Goal: Task Accomplishment & Management: Manage account settings

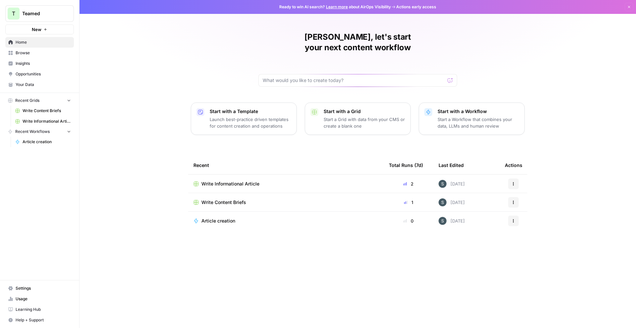
click at [239, 181] on span "Write Informational Article" at bounding box center [230, 184] width 58 height 7
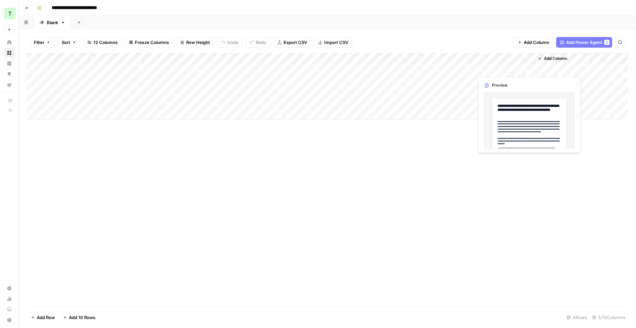
click at [510, 71] on div "Add Column" at bounding box center [327, 86] width 601 height 67
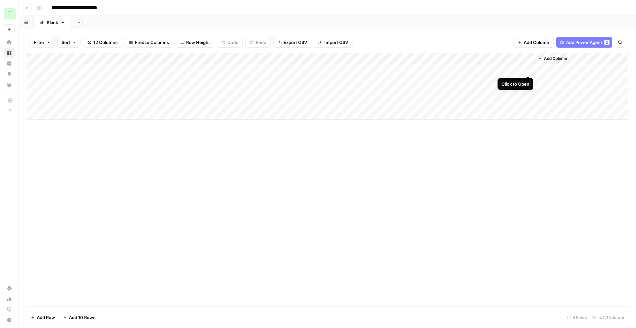
click at [527, 69] on div "Add Column" at bounding box center [327, 86] width 601 height 67
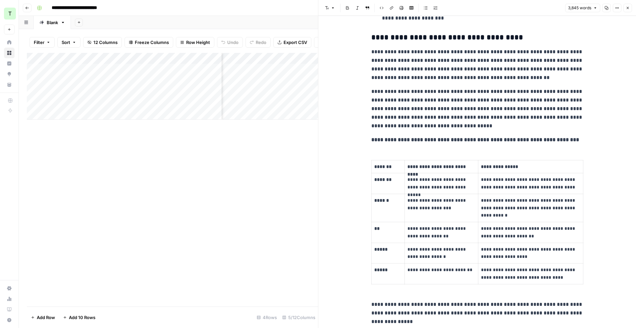
scroll to position [0, 173]
click at [294, 69] on div "Add Column" at bounding box center [172, 86] width 291 height 67
click at [234, 164] on div "Add Column" at bounding box center [172, 180] width 291 height 254
click at [629, 6] on icon "button" at bounding box center [627, 8] width 4 height 4
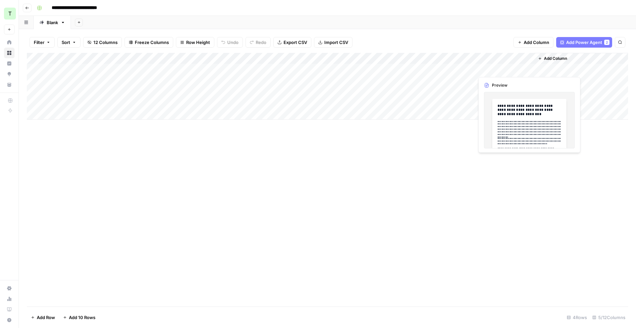
click at [499, 71] on div "Add Column" at bounding box center [327, 86] width 601 height 67
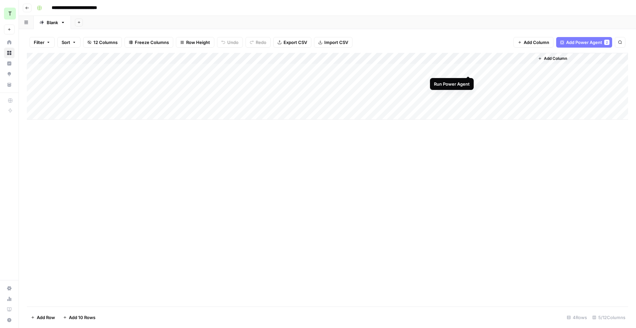
click at [467, 69] on div "Add Column" at bounding box center [327, 86] width 601 height 67
click at [527, 69] on div "Add Column" at bounding box center [327, 86] width 601 height 67
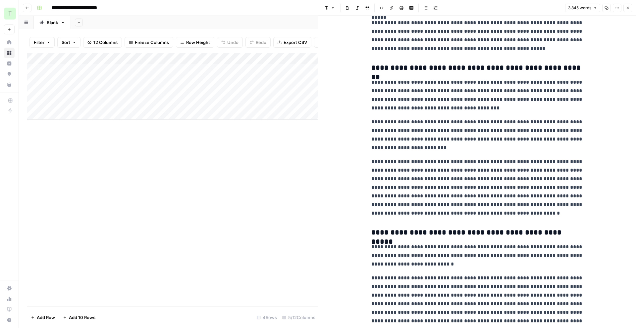
scroll to position [1500, 0]
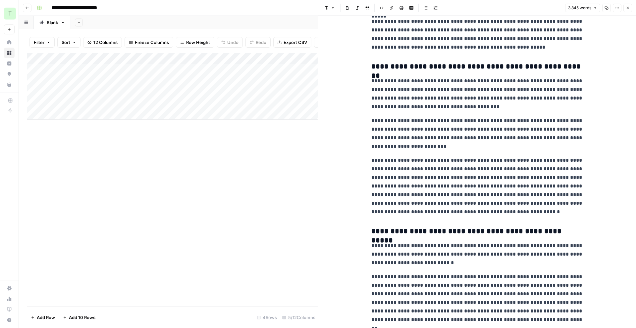
click at [630, 8] on button "Close" at bounding box center [627, 8] width 9 height 9
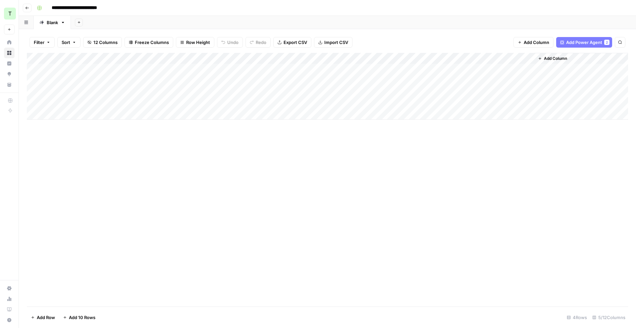
click at [545, 59] on span "Add Column" at bounding box center [555, 59] width 23 height 6
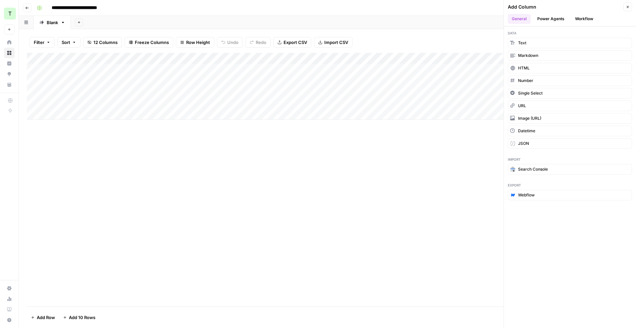
click at [549, 19] on button "Power Agents" at bounding box center [550, 19] width 35 height 10
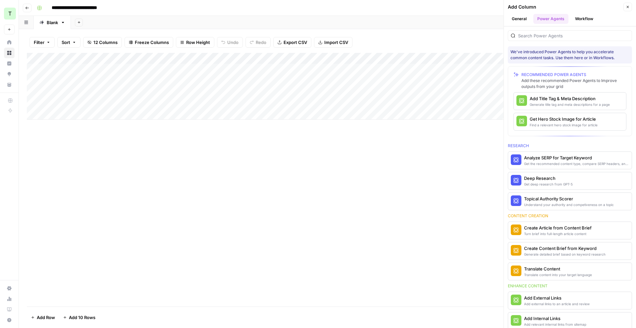
click at [588, 21] on button "Workflow" at bounding box center [584, 19] width 26 height 10
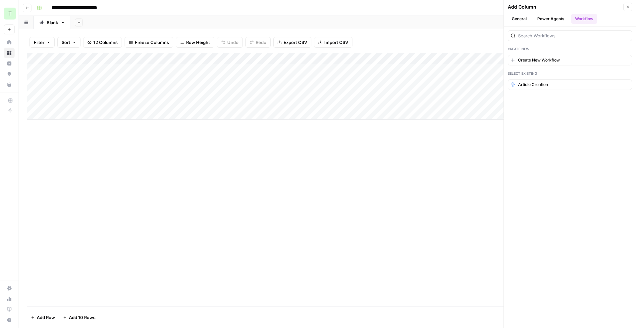
click at [550, 18] on button "Power Agents" at bounding box center [550, 19] width 35 height 10
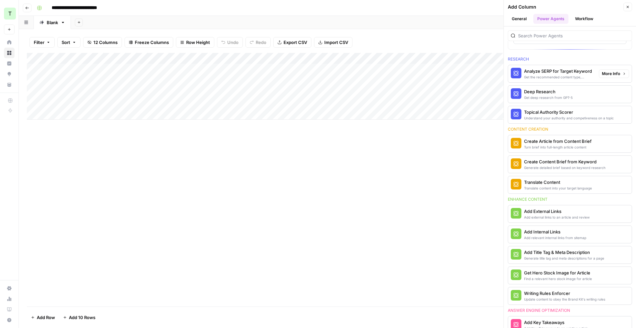
scroll to position [88, 0]
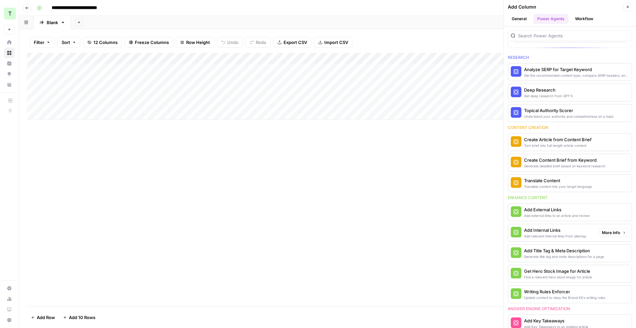
click at [557, 232] on div "Add Internal Links" at bounding box center [555, 230] width 62 height 7
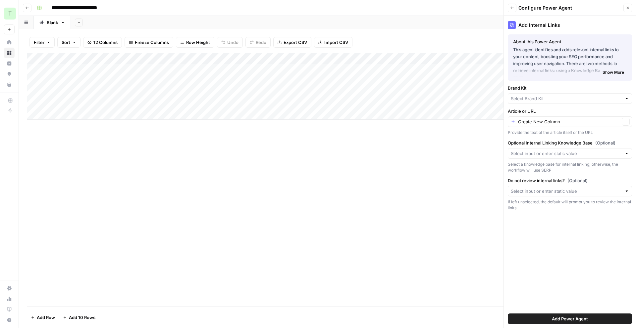
type input "Teamed"
click at [568, 122] on input "Article or URL" at bounding box center [569, 122] width 102 height 7
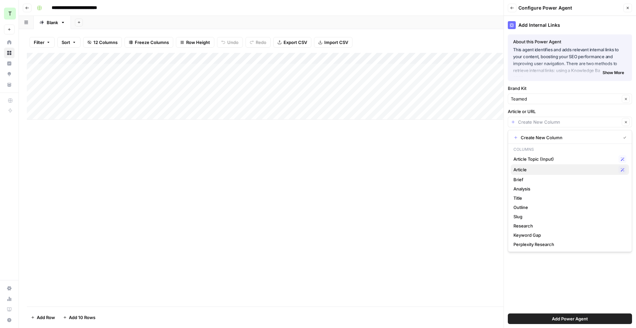
click at [569, 166] on div "Article Possible Match" at bounding box center [569, 170] width 113 height 8
type input "Article"
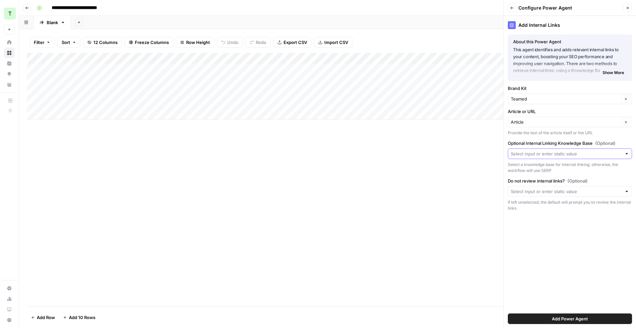
click at [578, 154] on input "Optional Internal Linking Knowledge Base (Optional)" at bounding box center [565, 154] width 111 height 7
click at [572, 168] on span "Sitemap" at bounding box center [568, 169] width 110 height 7
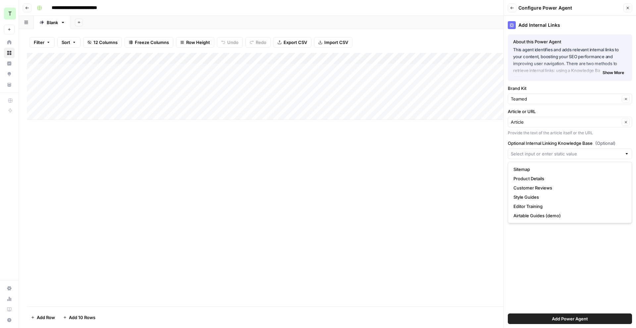
type input "Sitemap"
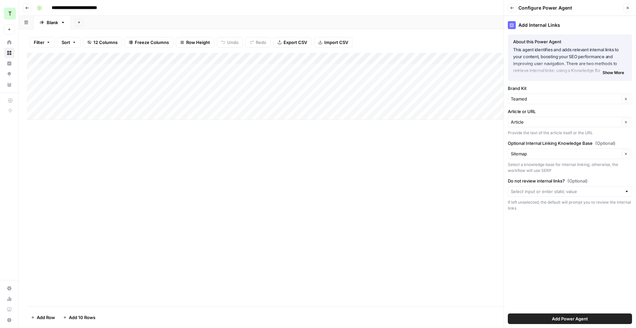
click at [580, 319] on span "Add Power Agent" at bounding box center [570, 319] width 36 height 7
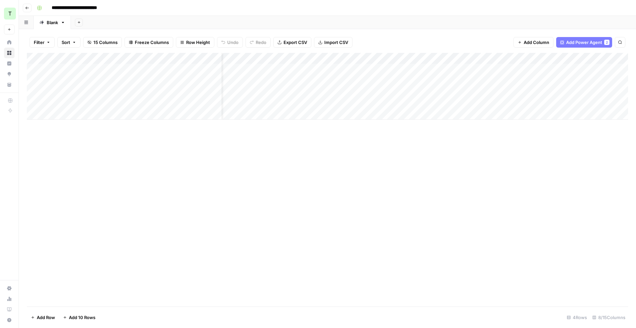
scroll to position [0, 24]
click at [543, 69] on div "Add Column" at bounding box center [327, 86] width 601 height 67
click at [558, 301] on div "Tasks Limit Reached. You've reached your tasks limit for this month. Go to your…" at bounding box center [581, 299] width 81 height 26
click at [309, 154] on div "Add Column" at bounding box center [327, 180] width 601 height 254
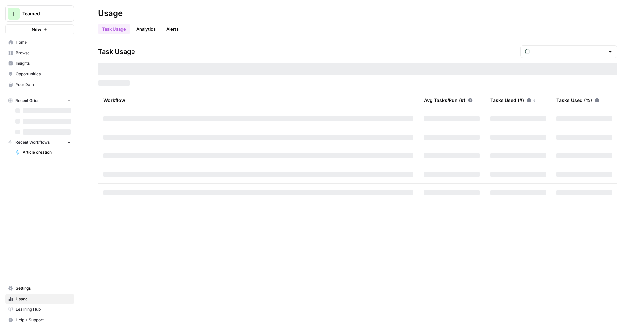
type input "October Included Tasks"
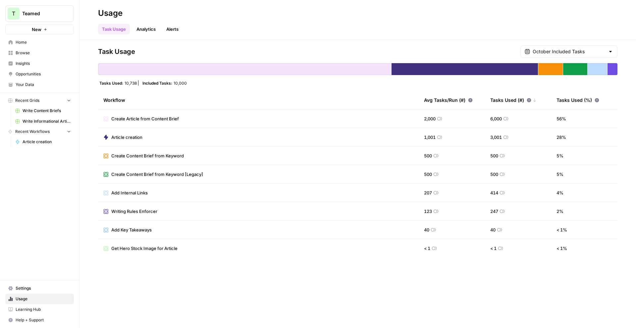
click at [144, 27] on link "Analytics" at bounding box center [145, 29] width 27 height 11
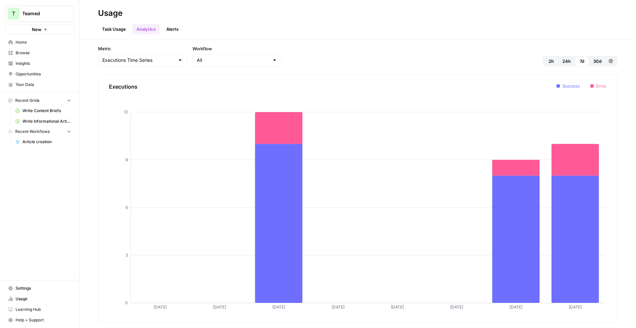
click at [120, 29] on link "Task Usage" at bounding box center [114, 29] width 32 height 11
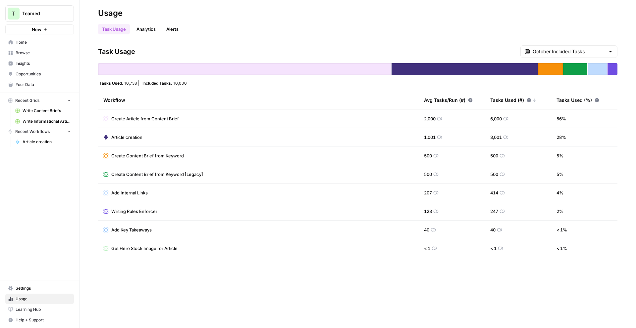
click at [36, 288] on span "Settings" at bounding box center [43, 289] width 55 height 6
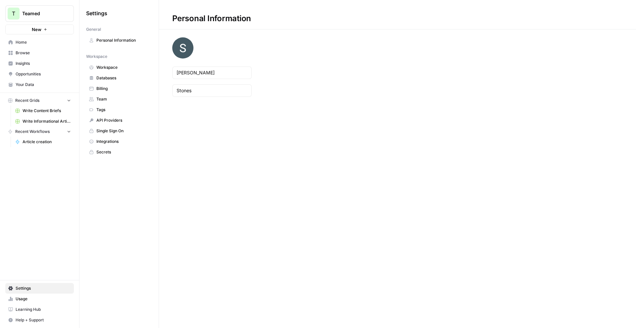
click at [123, 86] on span "Billing" at bounding box center [122, 89] width 53 height 6
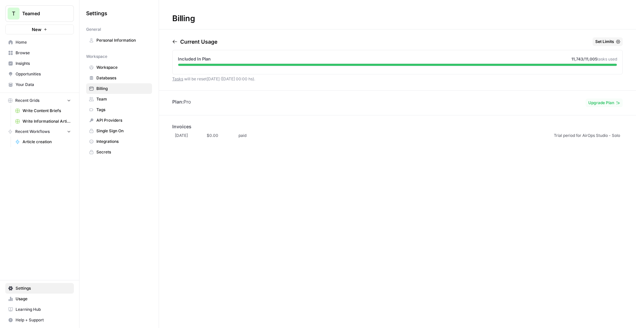
click at [597, 104] on span "Upgrade Plan" at bounding box center [601, 103] width 26 height 6
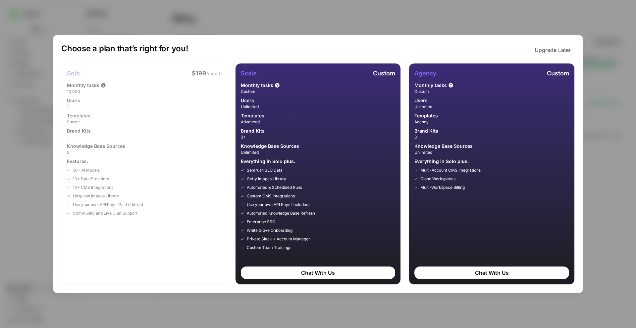
click at [276, 86] on icon at bounding box center [276, 85] width 5 height 5
click at [276, 85] on div "Scale Custom Monthly tasks Custom Users Unlimited Templates Advanced Brand Kits…" at bounding box center [318, 160] width 155 height 182
